Goal: Task Accomplishment & Management: Use online tool/utility

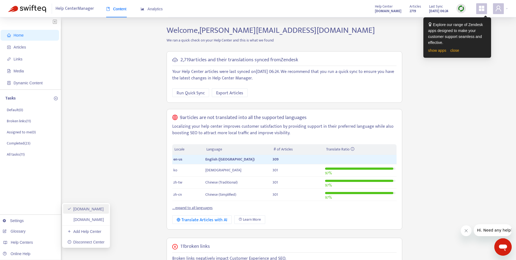
click at [82, 211] on link "[DOMAIN_NAME]" at bounding box center [85, 209] width 36 height 4
click at [27, 49] on span "Articles" at bounding box center [31, 47] width 48 height 11
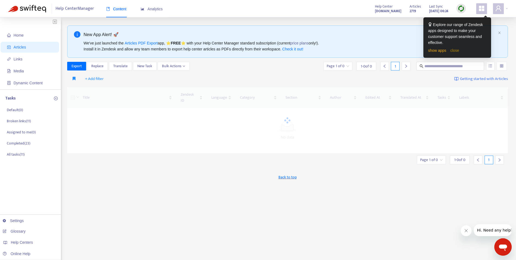
click at [452, 50] on link "close" at bounding box center [454, 50] width 9 height 4
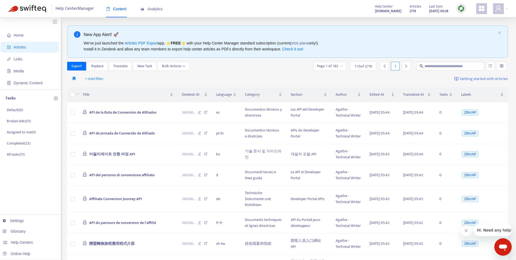
click at [460, 10] on img at bounding box center [461, 8] width 7 height 7
click at [468, 18] on link "Quick Sync" at bounding box center [472, 20] width 23 height 6
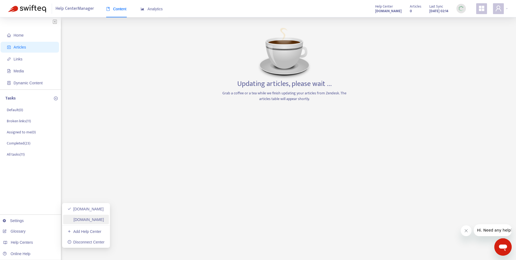
click at [88, 218] on link "advhelp.rakutenmarketing.com" at bounding box center [85, 219] width 37 height 4
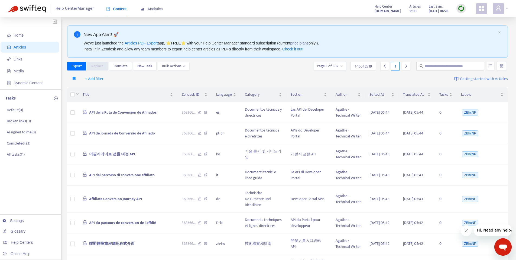
click at [461, 6] on img at bounding box center [461, 8] width 7 height 7
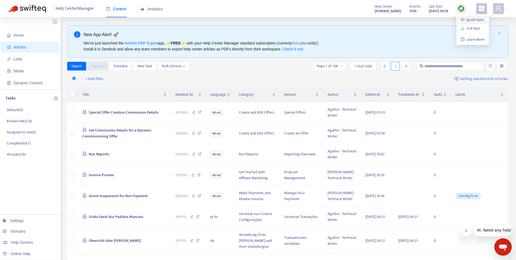
click at [464, 17] on link "Quick Sync" at bounding box center [472, 20] width 23 height 6
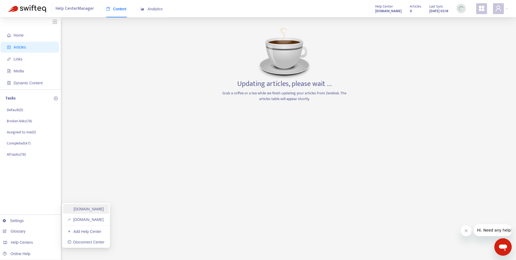
click at [88, 209] on link "pubhelp.rakutenadvertising.com" at bounding box center [85, 209] width 37 height 4
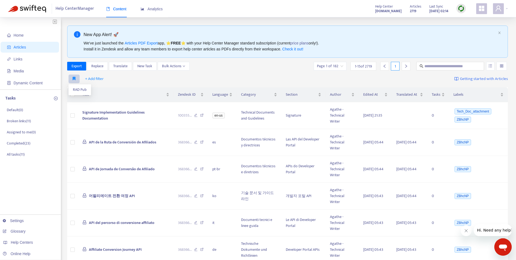
click at [75, 79] on icon "button" at bounding box center [74, 78] width 3 height 4
click at [77, 89] on th at bounding box center [72, 94] width 11 height 15
click at [75, 88] on span "RAD Pub" at bounding box center [80, 90] width 14 height 6
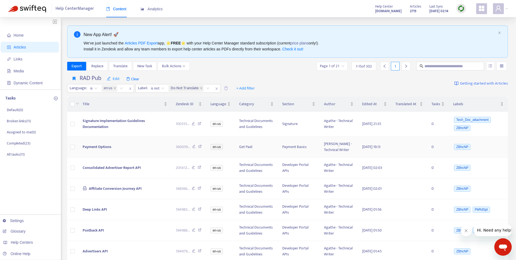
click at [94, 150] on span "Payment Options" at bounding box center [97, 147] width 29 height 6
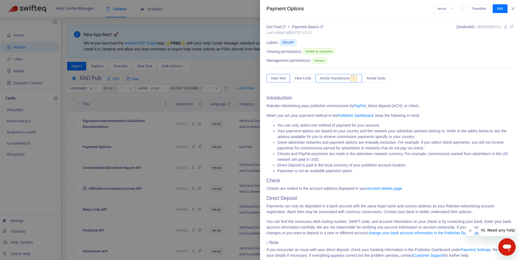
click at [339, 78] on span "Article Translations" at bounding box center [335, 78] width 30 height 6
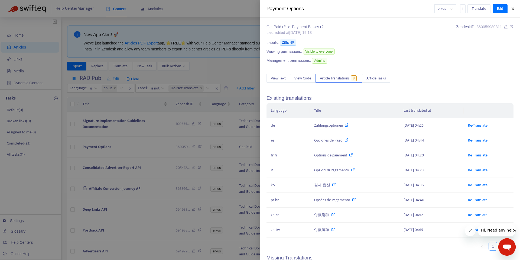
click at [513, 7] on icon "close" at bounding box center [513, 9] width 4 height 4
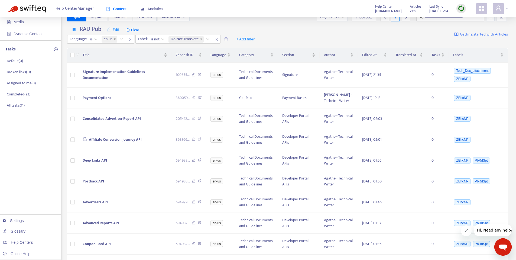
scroll to position [40, 0]
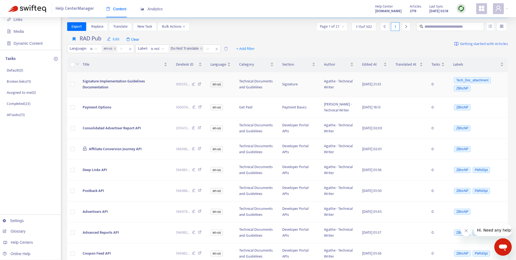
click at [112, 82] on span "Signature Implementation Guidelines Documentation" at bounding box center [114, 84] width 62 height 12
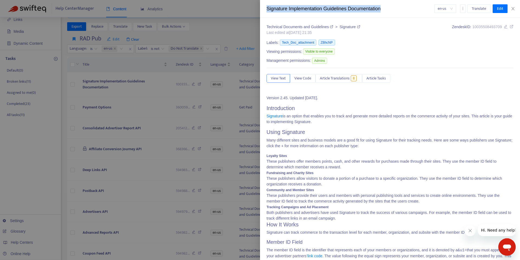
drag, startPoint x: 267, startPoint y: 10, endPoint x: 390, endPoint y: 6, distance: 123.3
click at [390, 6] on div "Signature Implementation Guidelines Documentation" at bounding box center [351, 8] width 168 height 7
copy div "Signature Implementation Guidelines Documentation"
click at [338, 78] on span "Article Translations" at bounding box center [335, 78] width 30 height 6
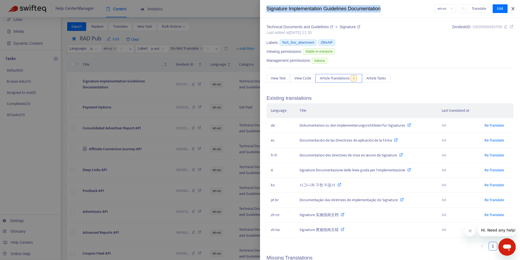
click at [513, 8] on icon "close" at bounding box center [513, 9] width 4 height 4
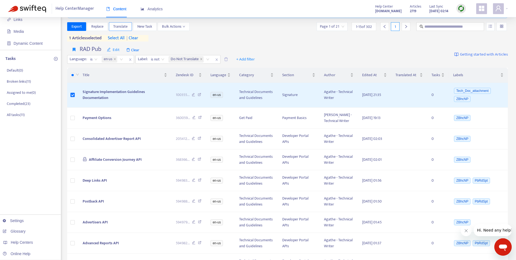
click at [121, 24] on span "Translate" at bounding box center [120, 27] width 14 height 6
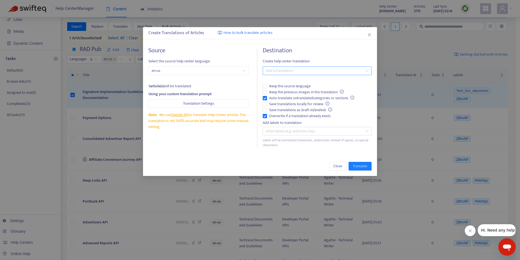
click at [345, 69] on div at bounding box center [314, 70] width 101 height 7
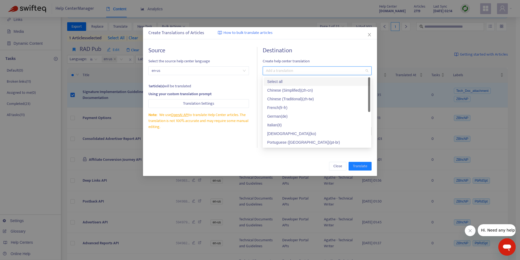
click at [278, 80] on div "Select all" at bounding box center [317, 82] width 100 height 6
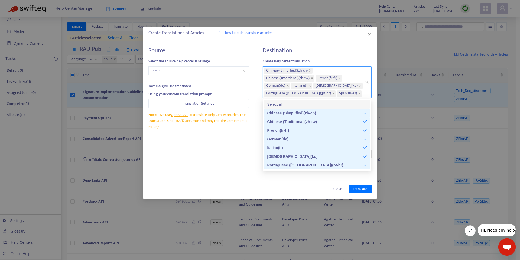
click at [340, 46] on div "Source Select the source help center language en-us 1 article(s) will be transl…" at bounding box center [260, 108] width 234 height 134
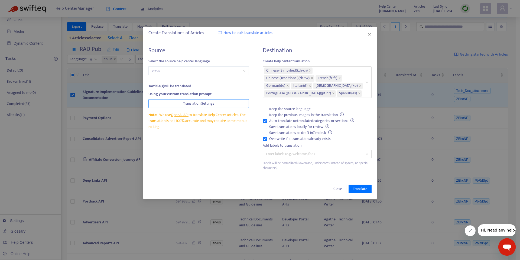
click at [195, 104] on span "Translation Settings" at bounding box center [198, 104] width 31 height 6
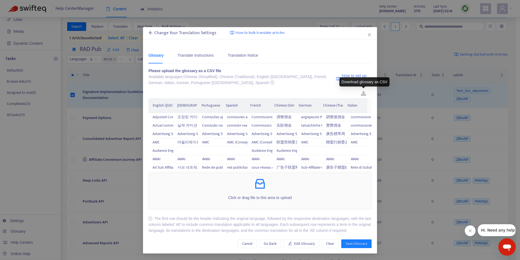
click at [366, 92] on link at bounding box center [364, 94] width 16 height 8
click at [271, 244] on span "Go Back" at bounding box center [270, 244] width 13 height 6
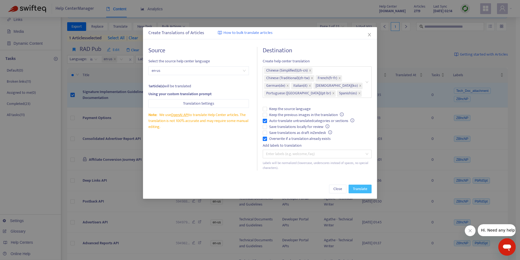
click at [364, 190] on span "Translate" at bounding box center [360, 189] width 14 height 6
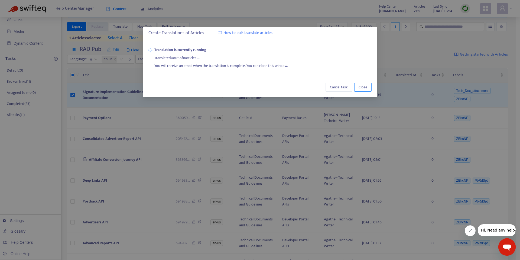
click at [364, 88] on span "Close" at bounding box center [363, 87] width 9 height 6
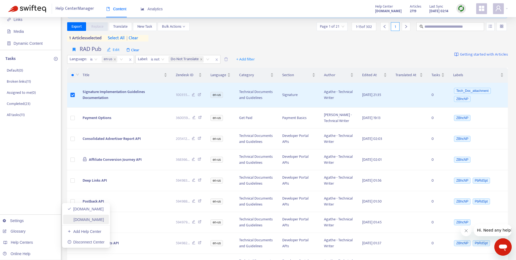
click at [91, 221] on link "advhelp.rakutenmarketing.com" at bounding box center [85, 219] width 37 height 4
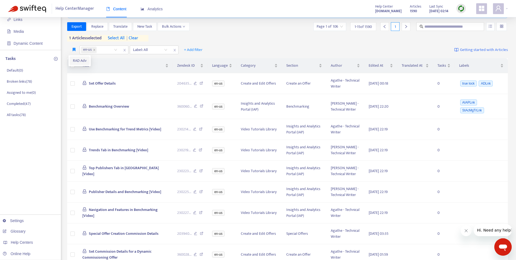
click at [77, 59] on span "RAD Adv" at bounding box center [80, 61] width 14 height 6
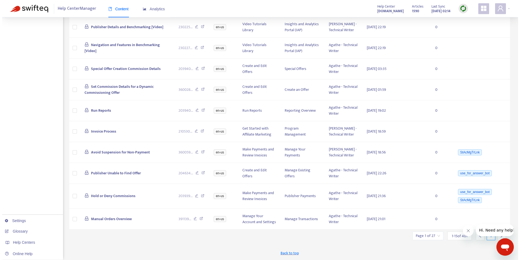
scroll to position [268, 0]
click at [98, 155] on span "Avoid Suspension for Non-Payment" at bounding box center [118, 152] width 59 height 6
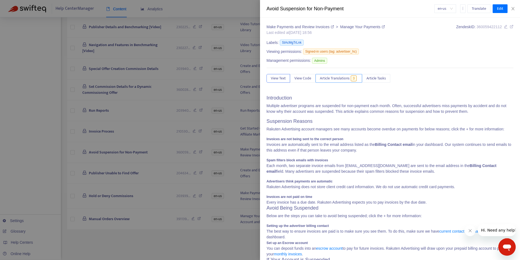
click at [344, 80] on span "Article Translations" at bounding box center [335, 78] width 30 height 6
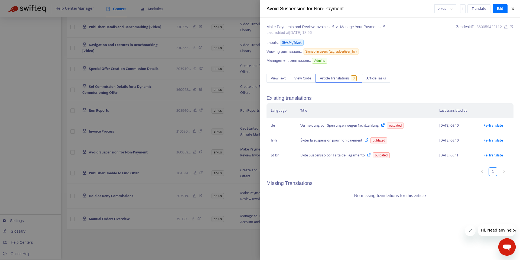
click at [512, 8] on icon "close" at bounding box center [513, 9] width 4 height 4
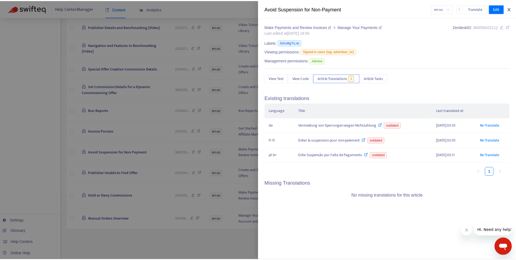
scroll to position [259, 0]
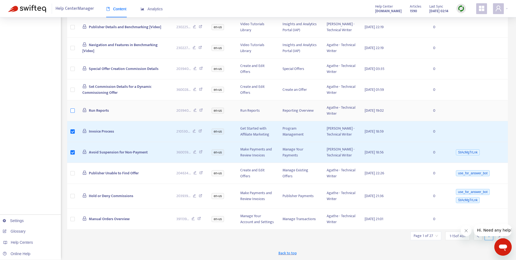
click at [72, 114] on label at bounding box center [72, 111] width 4 height 6
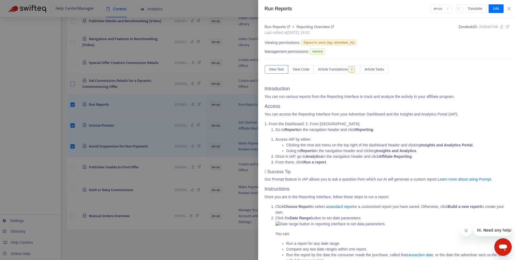
click at [70, 91] on div at bounding box center [258, 130] width 516 height 260
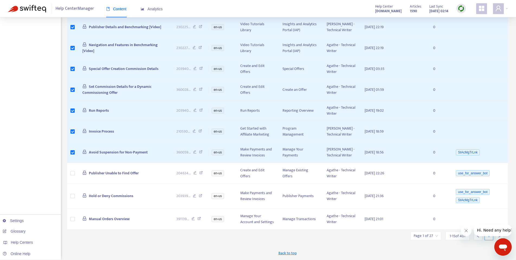
scroll to position [227, 0]
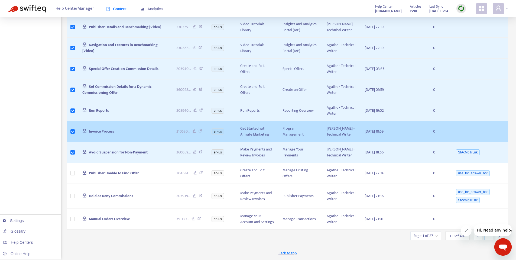
click at [106, 134] on span "Invoice Process" at bounding box center [101, 131] width 25 height 6
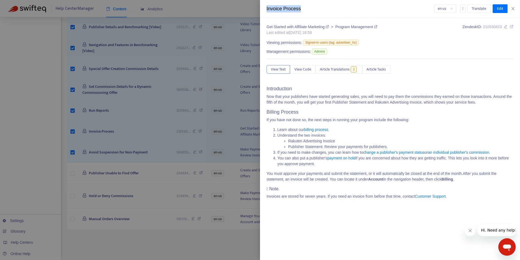
drag, startPoint x: 267, startPoint y: 9, endPoint x: 306, endPoint y: 9, distance: 38.7
click at [306, 9] on div "Invoice Process" at bounding box center [351, 8] width 168 height 7
copy div "Invoice Process"
click at [513, 9] on icon "close" at bounding box center [513, 8] width 3 height 3
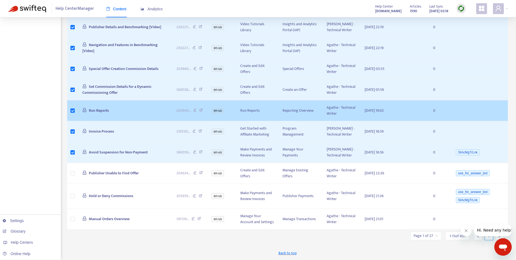
click at [90, 114] on span "Run Reports" at bounding box center [99, 110] width 20 height 6
click at [102, 152] on body "Help Center Manager Content Analytics Help Center advhelp.rakutenmarketing.com …" at bounding box center [258, 25] width 516 height 470
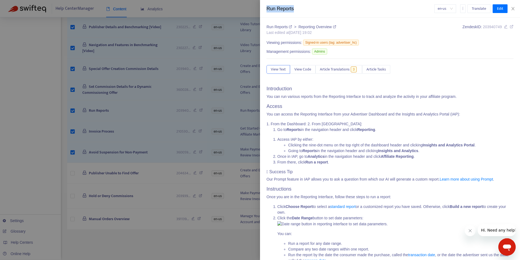
drag, startPoint x: 267, startPoint y: 10, endPoint x: 295, endPoint y: 9, distance: 27.1
click at [295, 9] on div "Run Reports" at bounding box center [351, 8] width 168 height 7
copy div "Run Reports"
drag, startPoint x: 337, startPoint y: 71, endPoint x: 351, endPoint y: 76, distance: 14.5
click at [337, 71] on span "Article Translations" at bounding box center [335, 69] width 30 height 6
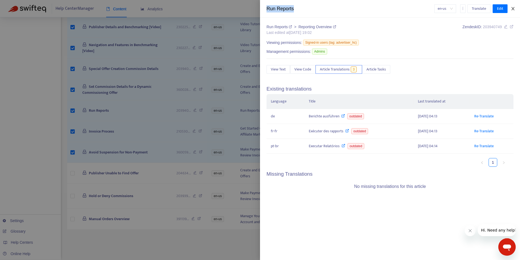
click at [513, 8] on icon "close" at bounding box center [513, 8] width 3 height 3
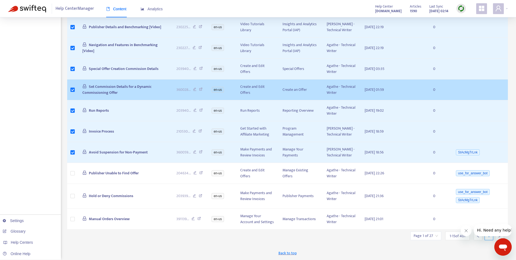
click at [110, 96] on span "Set Commission Details for a Dynamic Commissioning Offer" at bounding box center [116, 89] width 69 height 12
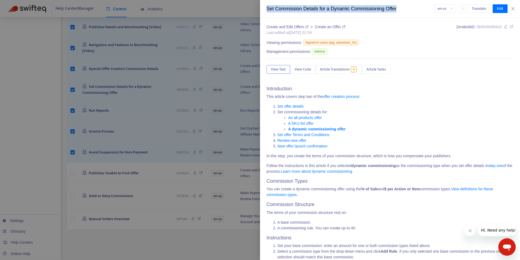
drag, startPoint x: 267, startPoint y: 9, endPoint x: 402, endPoint y: 10, distance: 134.9
click at [402, 10] on div "Set Commission Details for a Dynamic Commissioning Offer" at bounding box center [351, 8] width 168 height 7
copy div "Set Commission Details for a Dynamic Commissioning Offer"
click at [512, 8] on icon "close" at bounding box center [513, 8] width 3 height 3
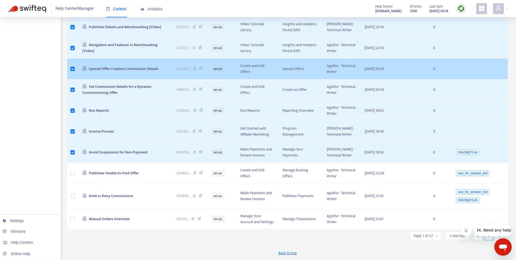
click at [105, 72] on span "Special Offer Creation Commission Details" at bounding box center [124, 69] width 70 height 6
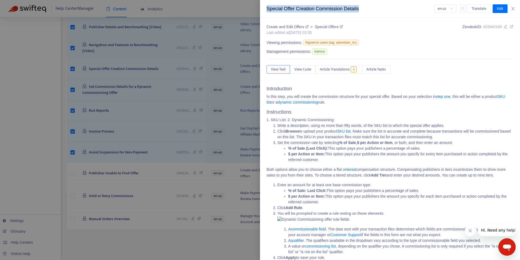
drag, startPoint x: 267, startPoint y: 8, endPoint x: 363, endPoint y: 10, distance: 95.7
click at [363, 10] on div "Special Offer Creation Commission Details" at bounding box center [351, 8] width 168 height 7
copy div "Special Offer Creation Commission Details"
click at [513, 8] on icon "close" at bounding box center [513, 9] width 4 height 4
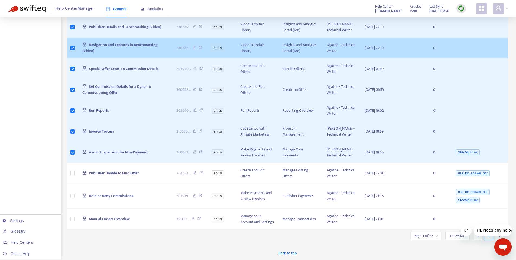
click at [103, 59] on td "Navigation and Features in Benchmarking [Video]" at bounding box center [125, 48] width 94 height 21
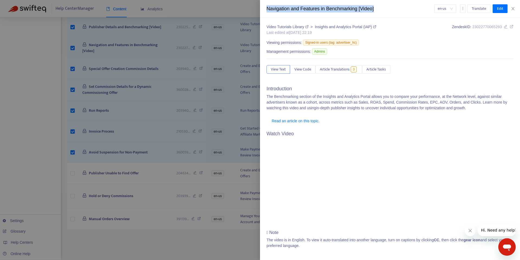
drag, startPoint x: 266, startPoint y: 9, endPoint x: 377, endPoint y: 9, distance: 111.1
click at [377, 9] on div "Navigation and Features in Benchmarking [Video] en-us Translate Edit" at bounding box center [390, 9] width 260 height 18
copy div "Navigation and Features in Benchmarking [Video]"
click at [511, 8] on icon "close" at bounding box center [513, 9] width 4 height 4
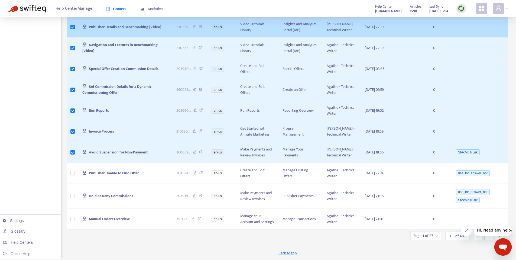
click at [103, 30] on span "Publisher Details and Benchmarking [Video]" at bounding box center [125, 27] width 72 height 6
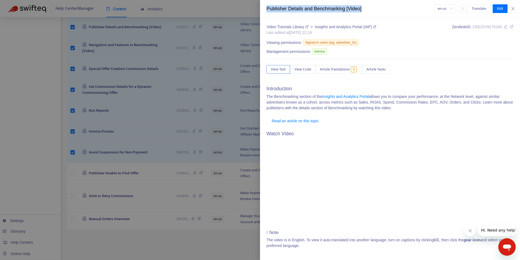
drag, startPoint x: 268, startPoint y: 8, endPoint x: 369, endPoint y: 10, distance: 101.6
click at [369, 10] on div "Publisher Details and Benchmarking [Video]" at bounding box center [351, 8] width 168 height 7
copy div "Publisher Details and Benchmarking [Video]"
click at [515, 10] on icon "close" at bounding box center [513, 9] width 4 height 4
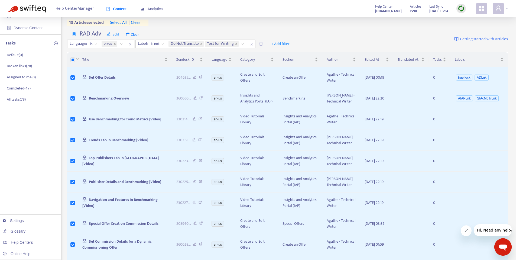
scroll to position [51, 0]
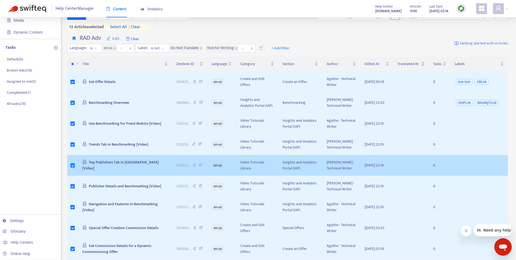
click at [111, 171] on span "Top Publishers Tab in Benchmarking [Video]" at bounding box center [120, 165] width 76 height 12
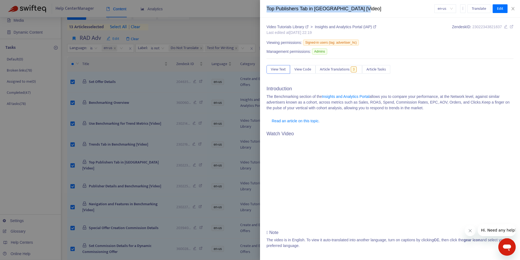
drag, startPoint x: 267, startPoint y: 9, endPoint x: 391, endPoint y: 10, distance: 124.1
click at [391, 10] on div "Top Publishers Tab in Benchmarking [Video]" at bounding box center [351, 8] width 168 height 7
copy div "Top Publishers Tab in Benchmarking [Video]"
click at [514, 10] on icon "close" at bounding box center [513, 8] width 3 height 3
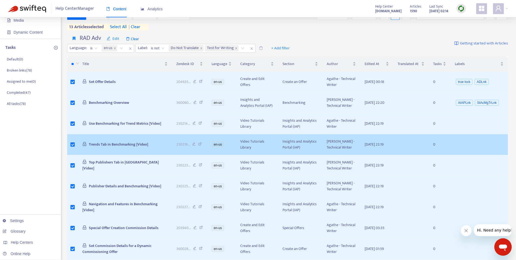
click at [101, 147] on span "Trends Tab in Benchmarking [Video]" at bounding box center [118, 144] width 59 height 6
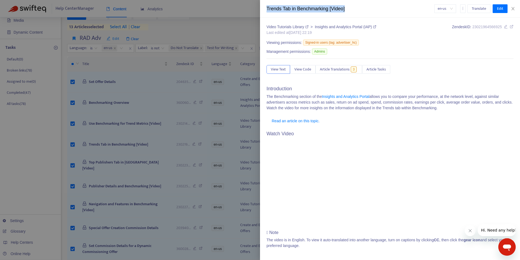
drag, startPoint x: 267, startPoint y: 7, endPoint x: 353, endPoint y: 7, distance: 86.2
click at [353, 7] on div "Trends Tab in Benchmarking [Video]" at bounding box center [351, 8] width 168 height 7
copy div "Trends Tab in Benchmarking [Video]"
click at [513, 10] on icon "close" at bounding box center [513, 9] width 4 height 4
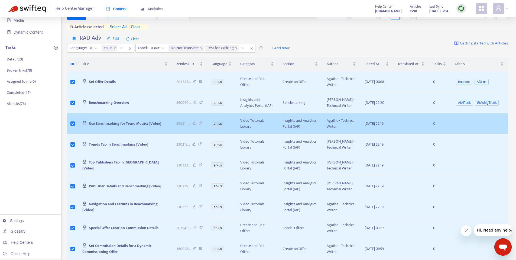
click at [102, 127] on span "Use Benchmarking for Trend Metrics [Video]" at bounding box center [125, 123] width 72 height 6
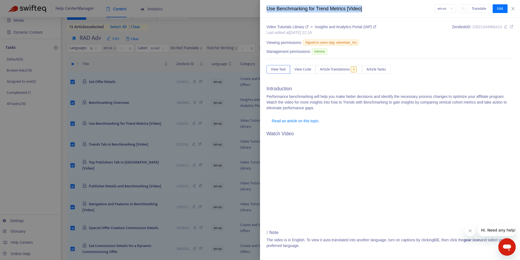
drag, startPoint x: 267, startPoint y: 9, endPoint x: 400, endPoint y: 9, distance: 133.6
click at [400, 9] on div "Use Benchmarking for Trend Metrics [Video]" at bounding box center [351, 8] width 168 height 7
copy div "Use Benchmarking for Trend Metrics [Video]"
click at [515, 7] on icon "close" at bounding box center [513, 9] width 4 height 4
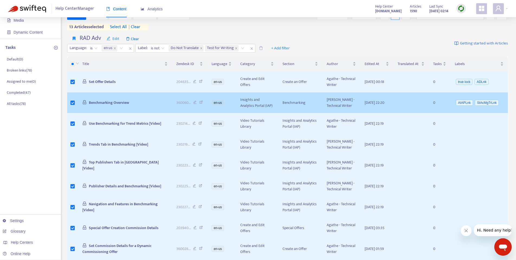
click at [107, 106] on span "Benchmarking Overview" at bounding box center [109, 102] width 40 height 6
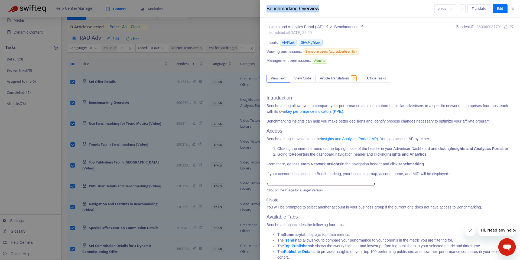
drag, startPoint x: 268, startPoint y: 9, endPoint x: 331, endPoint y: 10, distance: 63.4
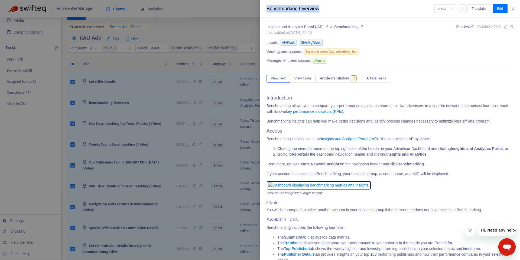
click at [331, 10] on div "Benchmarking Overview" at bounding box center [351, 8] width 168 height 7
click at [514, 8] on icon "close" at bounding box center [513, 8] width 3 height 3
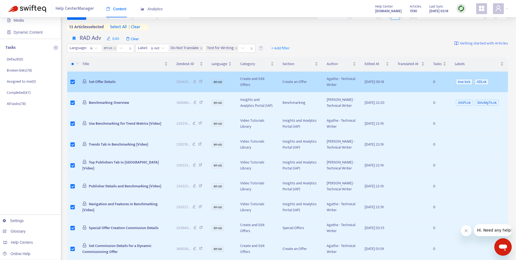
click at [103, 85] on span "Set Offer Details" at bounding box center [102, 82] width 27 height 6
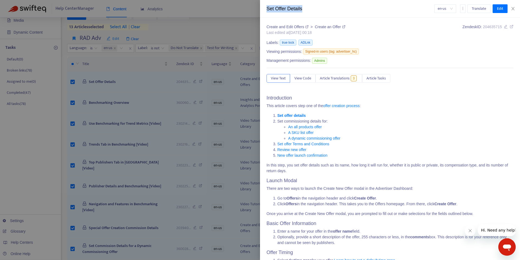
drag, startPoint x: 267, startPoint y: 10, endPoint x: 310, endPoint y: 9, distance: 43.1
click at [310, 9] on div "Set Offer Details" at bounding box center [351, 8] width 168 height 7
click at [512, 8] on icon "close" at bounding box center [513, 9] width 4 height 4
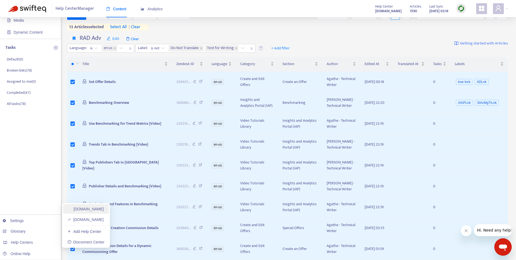
click at [80, 208] on link "pubhelp.rakutenadvertising.com" at bounding box center [85, 209] width 37 height 4
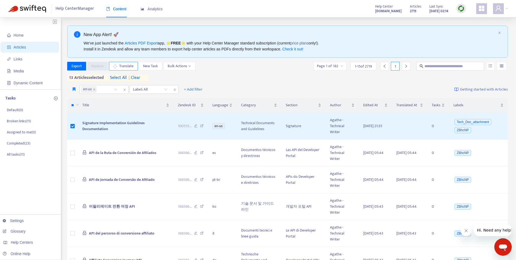
click at [125, 67] on span "Translate" at bounding box center [126, 66] width 14 height 6
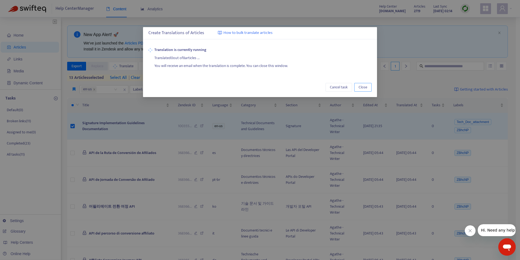
click at [364, 88] on span "Close" at bounding box center [363, 87] width 9 height 6
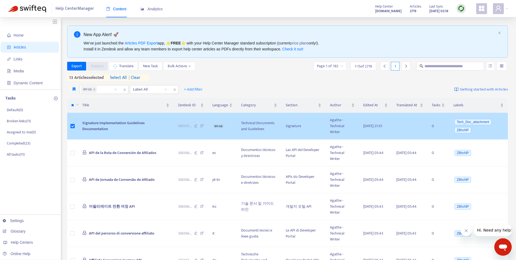
click at [96, 124] on span "Signature Implementation Guidelines Documentation" at bounding box center [113, 126] width 62 height 12
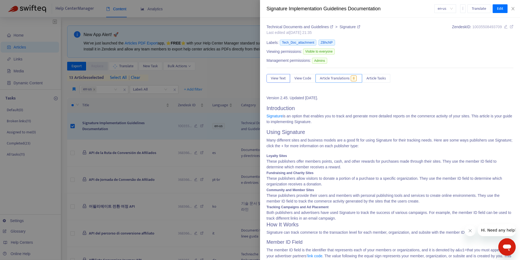
click at [334, 79] on span "Article Translations" at bounding box center [335, 78] width 30 height 6
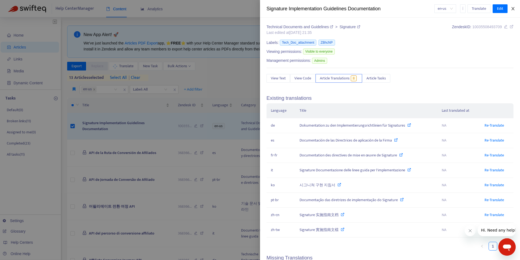
click at [514, 11] on icon "close" at bounding box center [513, 9] width 4 height 4
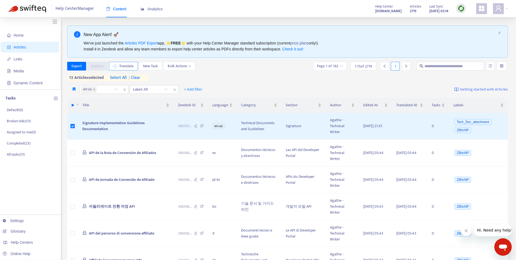
click at [118, 65] on button "Translate" at bounding box center [123, 66] width 29 height 9
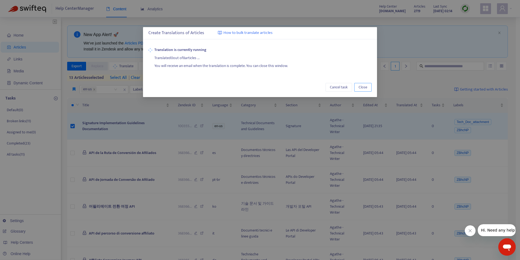
click at [364, 86] on span "Close" at bounding box center [363, 87] width 9 height 6
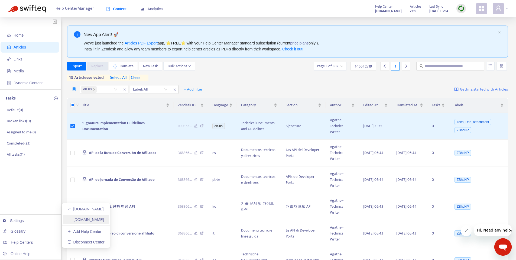
click at [73, 221] on link "advhelp.rakutenmarketing.com" at bounding box center [85, 219] width 37 height 4
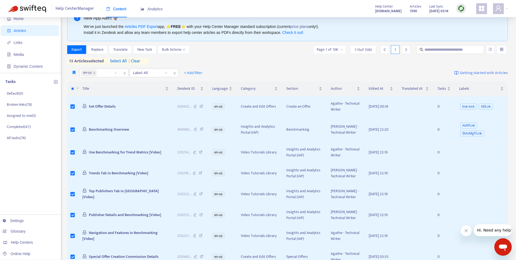
scroll to position [15, 0]
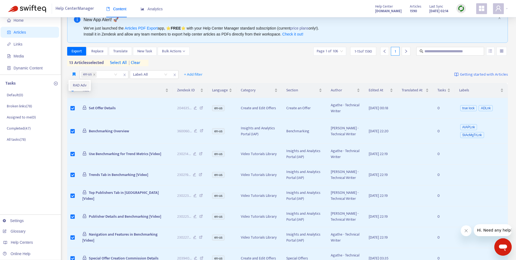
click at [79, 84] on span "RAD Adv" at bounding box center [80, 85] width 14 height 6
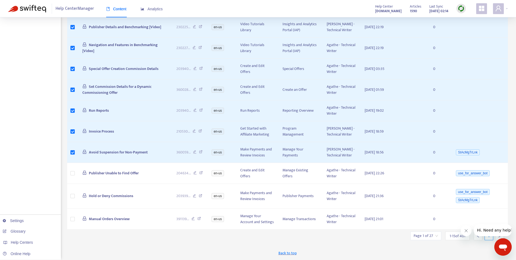
scroll to position [226, 0]
drag, startPoint x: 103, startPoint y: 231, endPoint x: 103, endPoint y: 234, distance: 3.0
click at [103, 176] on span "Publisher Unable to Find Offer" at bounding box center [114, 173] width 50 height 6
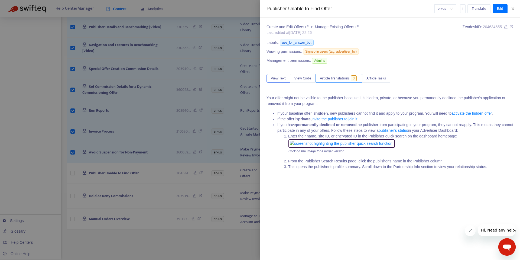
click at [331, 78] on span "Article Translations" at bounding box center [335, 78] width 30 height 6
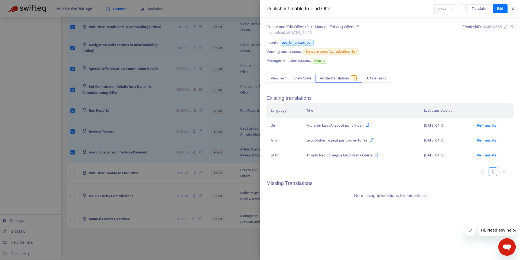
click at [515, 8] on icon "close" at bounding box center [513, 9] width 4 height 4
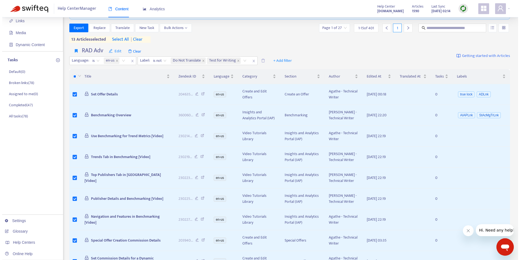
scroll to position [32, 0]
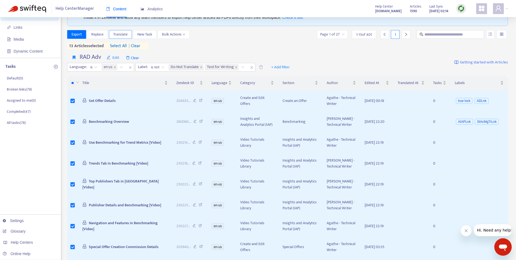
click at [117, 35] on span "Translate" at bounding box center [120, 34] width 14 height 6
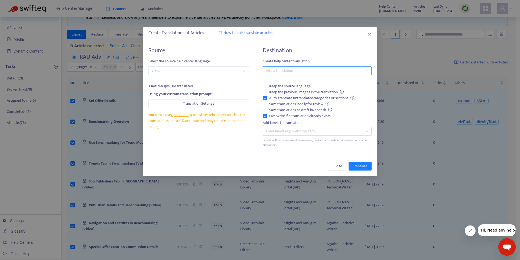
click at [303, 72] on div at bounding box center [314, 70] width 101 height 7
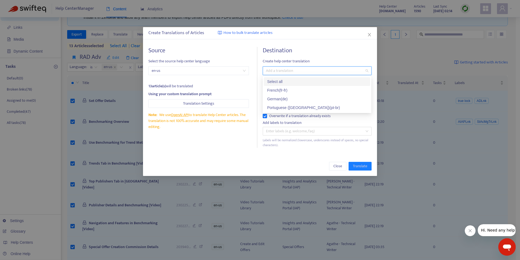
click at [292, 80] on div "Select all" at bounding box center [317, 82] width 100 height 6
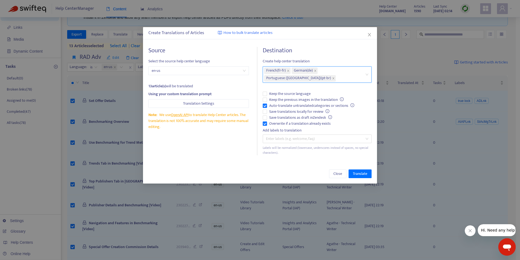
click at [330, 49] on h4 "Destination" at bounding box center [317, 50] width 109 height 7
click at [363, 172] on span "Translate" at bounding box center [360, 174] width 14 height 6
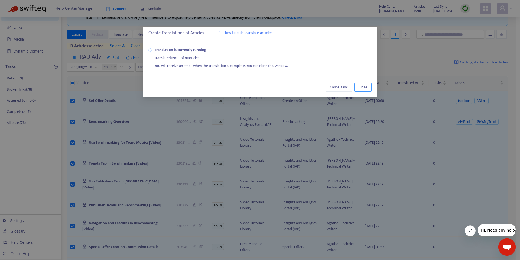
click at [367, 85] on span "Close" at bounding box center [363, 87] width 9 height 6
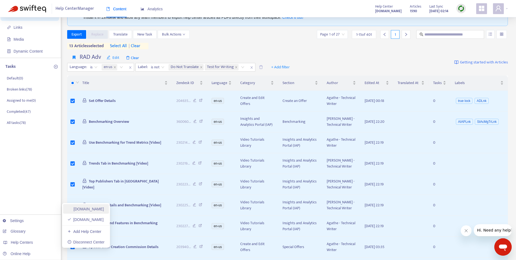
click at [87, 209] on link "pubhelp.rakutenadvertising.com" at bounding box center [85, 209] width 37 height 4
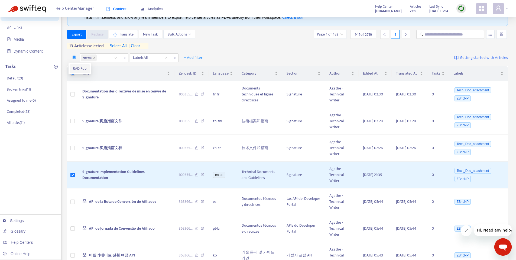
click at [74, 71] on span "RAD Pub" at bounding box center [80, 69] width 14 height 6
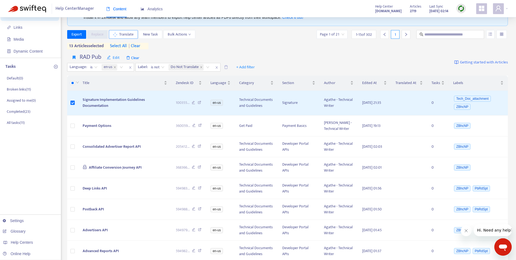
click at [119, 35] on button "Translate" at bounding box center [123, 34] width 29 height 9
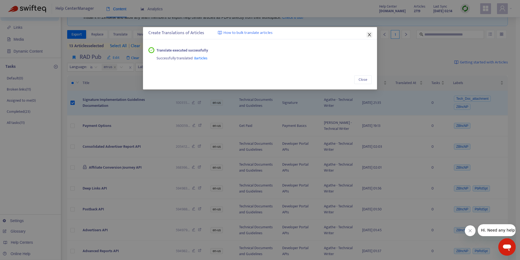
click at [368, 34] on icon "close" at bounding box center [369, 34] width 3 height 3
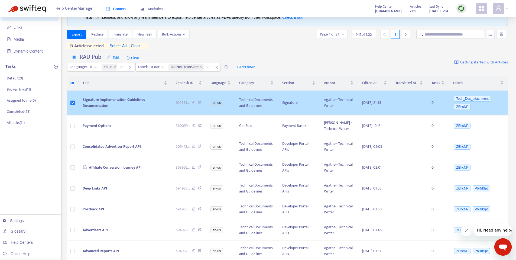
click at [117, 102] on span "Signature Implementation Guidelines Documentation" at bounding box center [114, 102] width 62 height 12
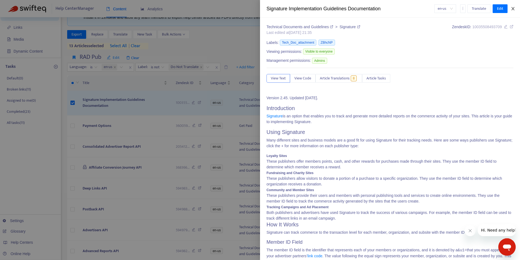
click at [515, 7] on icon "close" at bounding box center [513, 9] width 4 height 4
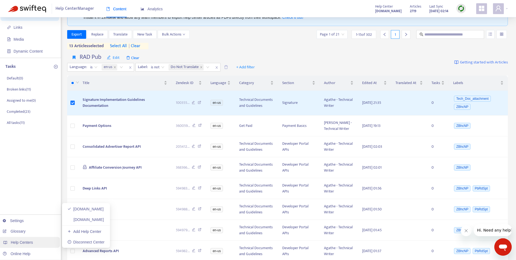
drag, startPoint x: 18, startPoint y: 244, endPoint x: 26, endPoint y: 240, distance: 9.5
click at [18, 244] on span "Help Centers" at bounding box center [22, 242] width 22 height 4
click at [99, 218] on link "advhelp.rakutenmarketing.com" at bounding box center [85, 219] width 37 height 4
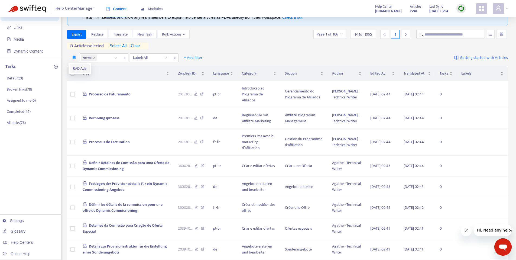
click at [74, 67] on span "RAD Adv" at bounding box center [80, 69] width 14 height 6
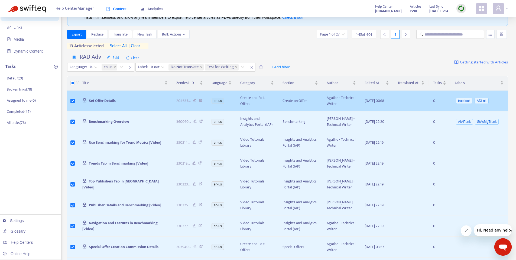
click at [98, 102] on span "Set Offer Details" at bounding box center [102, 101] width 27 height 6
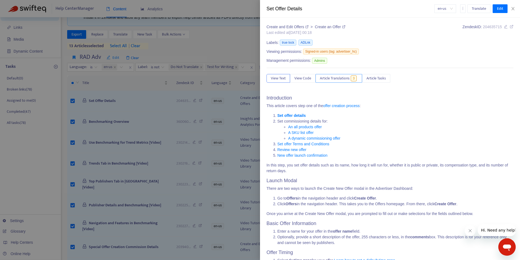
click at [322, 81] on span "Article Translations" at bounding box center [335, 78] width 30 height 6
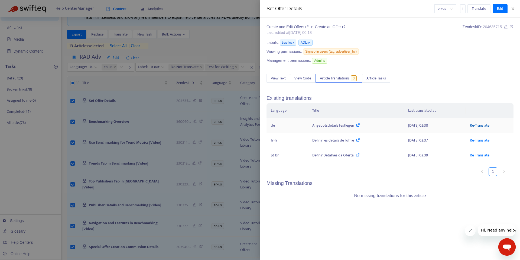
click at [482, 124] on link "Re-Translate" at bounding box center [480, 125] width 20 height 6
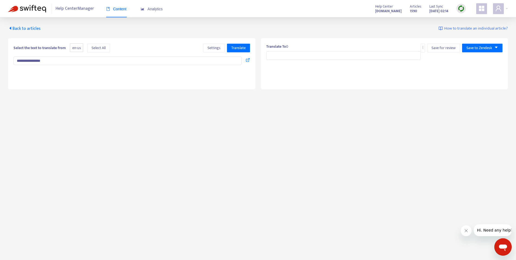
type input "**********"
type textarea "**********"
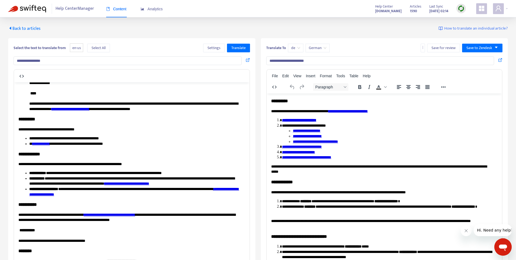
scroll to position [215, 0]
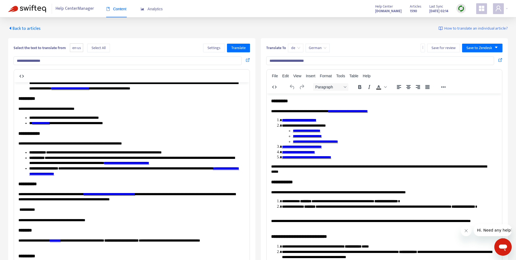
drag, startPoint x: 247, startPoint y: 127, endPoint x: 228, endPoint y: 126, distance: 19.8
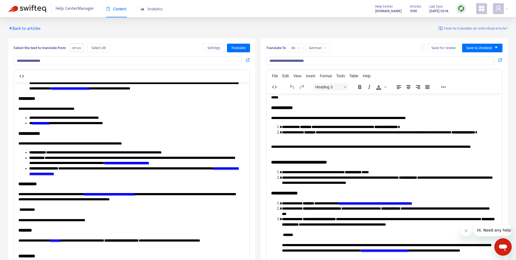
scroll to position [84, 0]
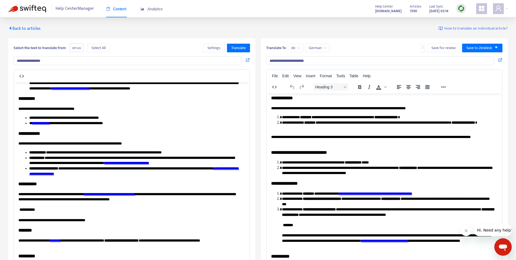
drag, startPoint x: 500, startPoint y: 113, endPoint x: 769, endPoint y: 237, distance: 296.5
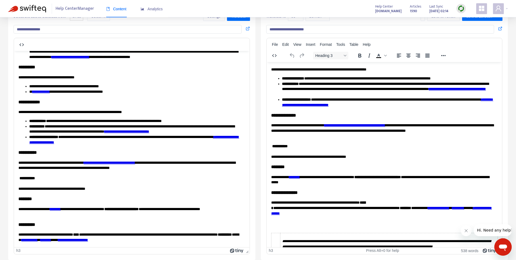
scroll to position [297, 0]
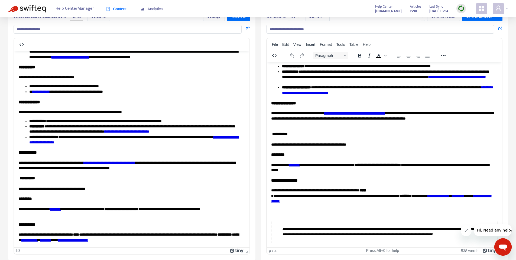
click at [385, 112] on link "**********" at bounding box center [354, 113] width 61 height 4
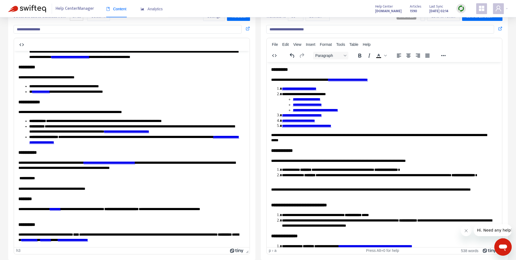
scroll to position [0, 0]
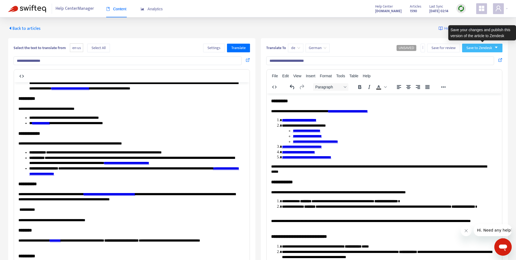
click at [495, 47] on icon "caret-down" at bounding box center [496, 48] width 4 height 4
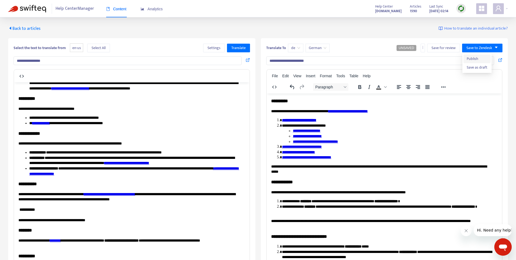
click at [475, 58] on span "Publish" at bounding box center [477, 59] width 21 height 6
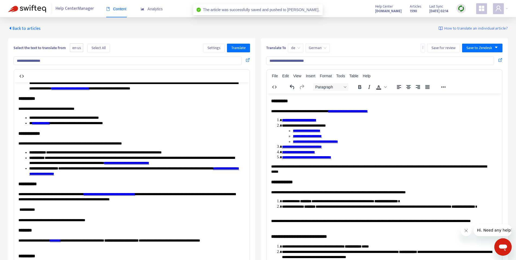
click at [9, 29] on icon "caret-left" at bounding box center [10, 28] width 4 height 4
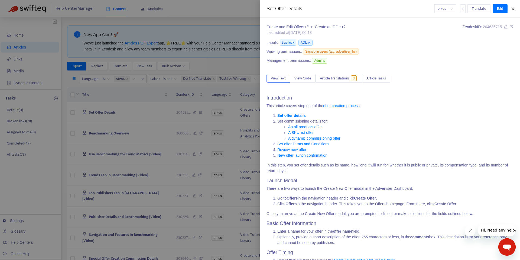
click at [513, 9] on icon "close" at bounding box center [513, 8] width 3 height 3
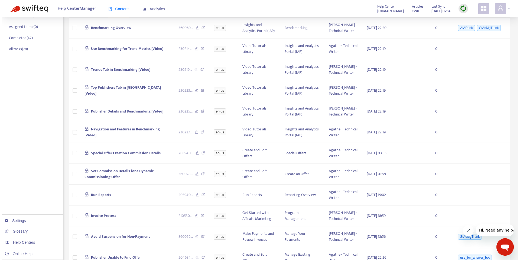
scroll to position [112, 0]
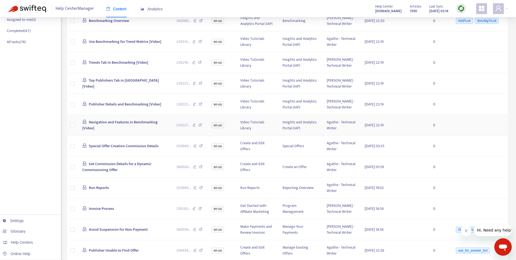
click at [101, 131] on span "Navigation and Features in Benchmarking [Video]" at bounding box center [119, 125] width 75 height 12
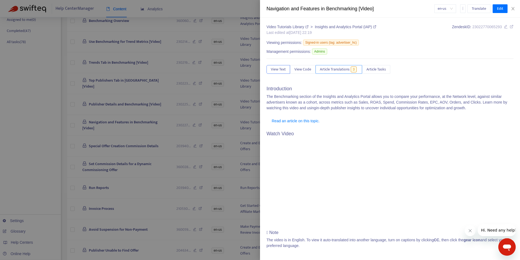
click at [335, 71] on span "Article Translations" at bounding box center [335, 69] width 30 height 6
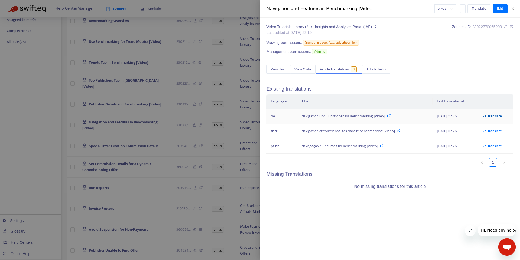
click at [489, 116] on link "Re-Translate" at bounding box center [493, 116] width 20 height 6
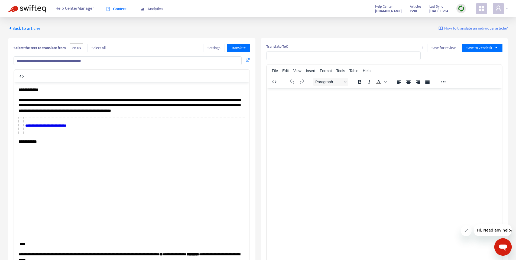
type input "**********"
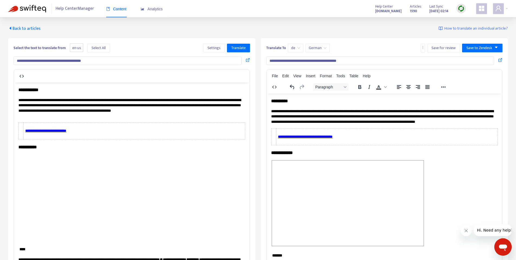
click at [314, 123] on span "**********" at bounding box center [382, 116] width 223 height 14
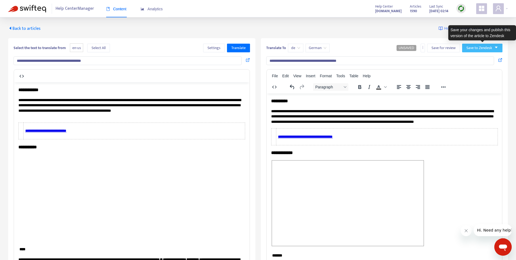
click at [496, 46] on icon "caret-down" at bounding box center [496, 48] width 4 height 4
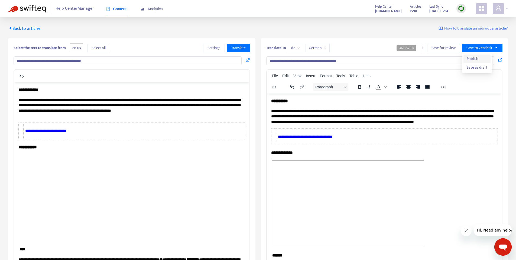
click at [478, 57] on span "Publish" at bounding box center [477, 59] width 21 height 6
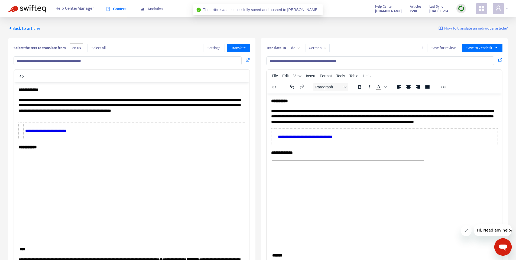
click at [11, 29] on icon "caret-left" at bounding box center [10, 28] width 2 height 3
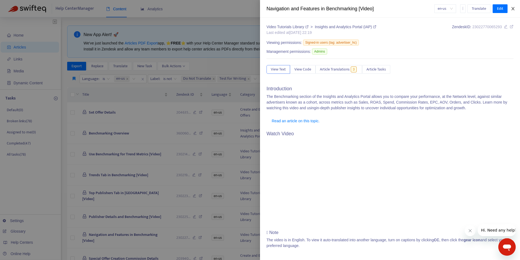
click at [514, 8] on icon "close" at bounding box center [513, 9] width 4 height 4
